Goal: Find specific page/section: Find specific page/section

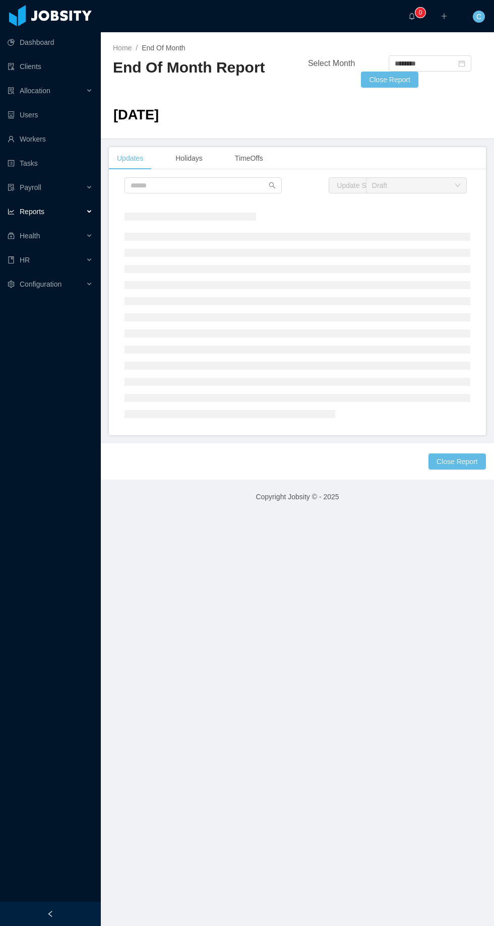
click at [78, 86] on div "Allocation" at bounding box center [50, 91] width 101 height 20
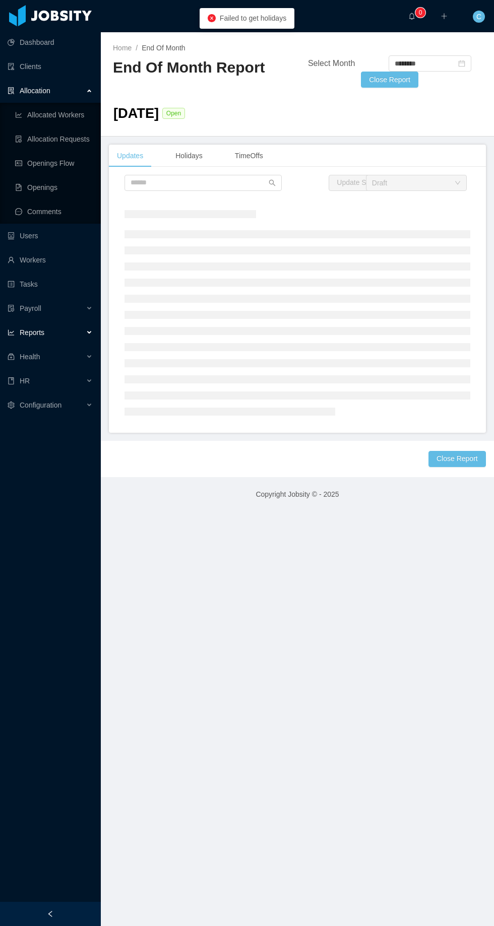
click at [55, 117] on link "Allocated Workers" at bounding box center [54, 115] width 78 height 20
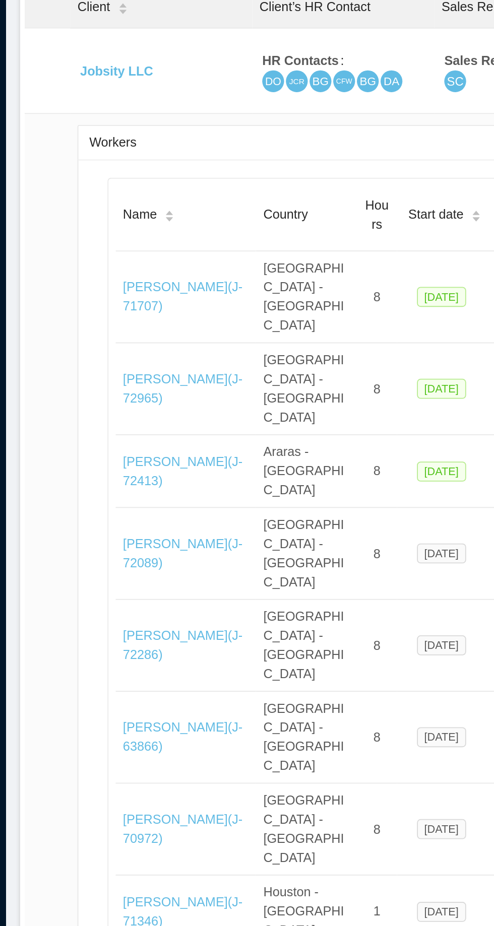
scroll to position [5, 0]
